Goal: Task Accomplishment & Management: Manage account settings

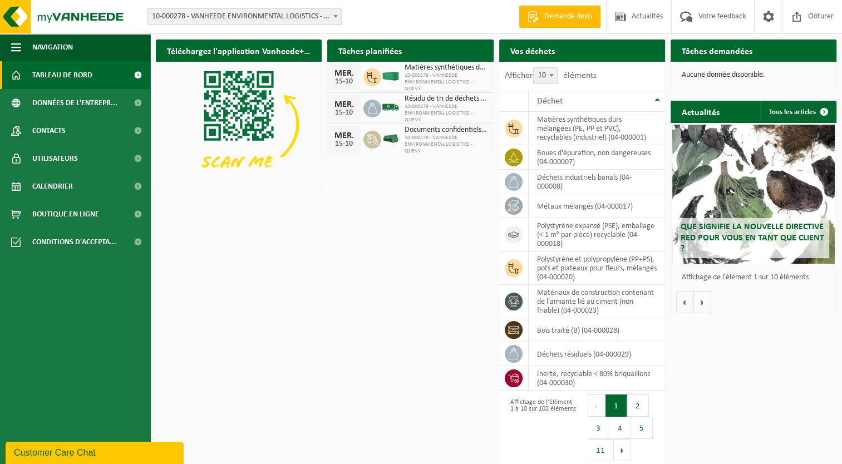
click at [207, 231] on div "Téléchargez l'application Vanheede+ maintenant! Cachez Tâches planifiées Consul…" at bounding box center [496, 251] width 687 height 435
click at [336, 12] on span at bounding box center [335, 16] width 11 height 14
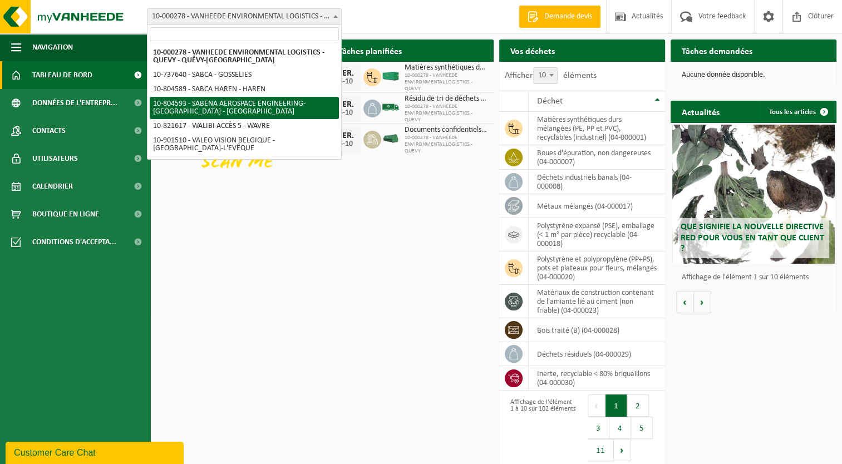
select select "34498"
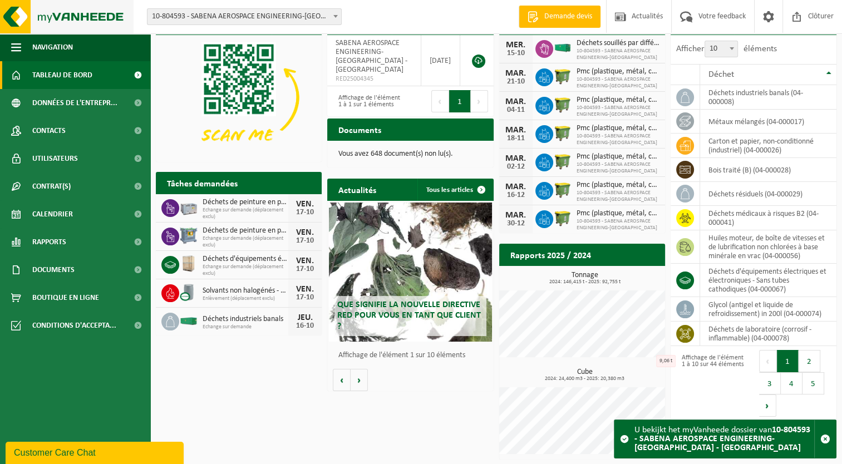
scroll to position [27, 0]
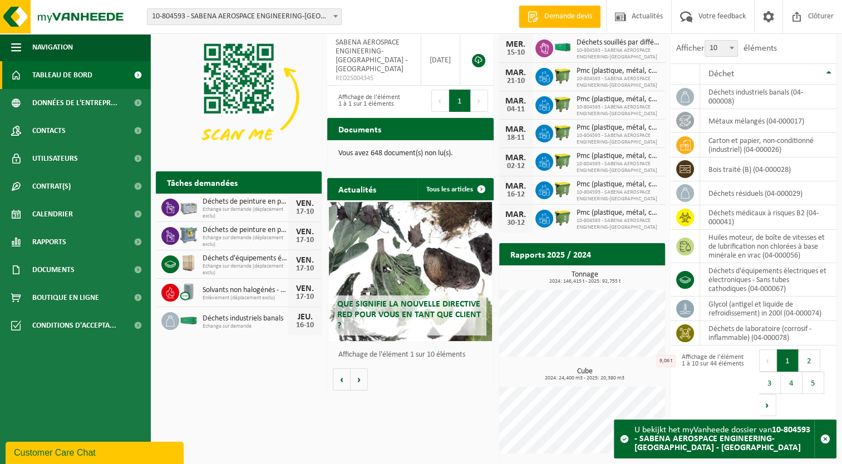
click at [335, 16] on b at bounding box center [336, 16] width 4 height 3
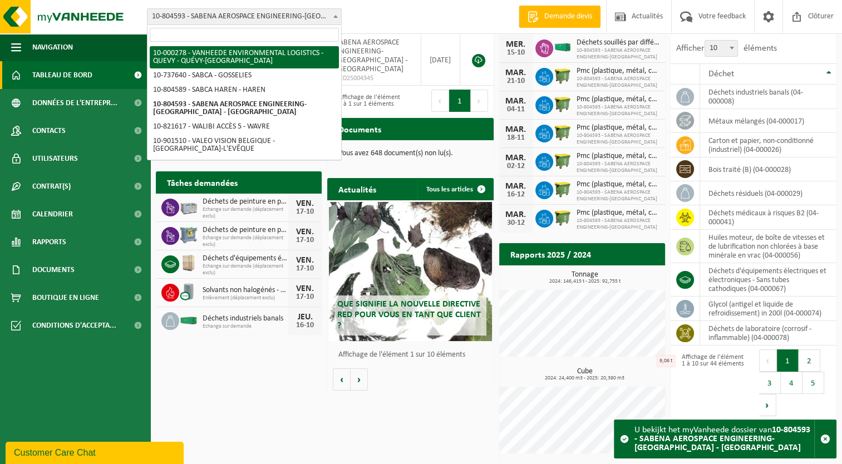
select select "2963"
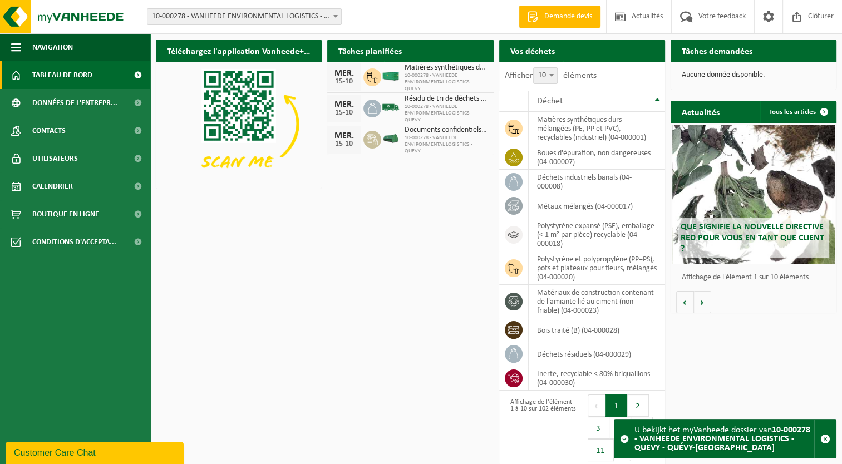
click at [154, 40] on div "Téléchargez l'application Vanheede+ maintenant! Cachez" at bounding box center [238, 114] width 171 height 160
